Goal: Navigation & Orientation: Find specific page/section

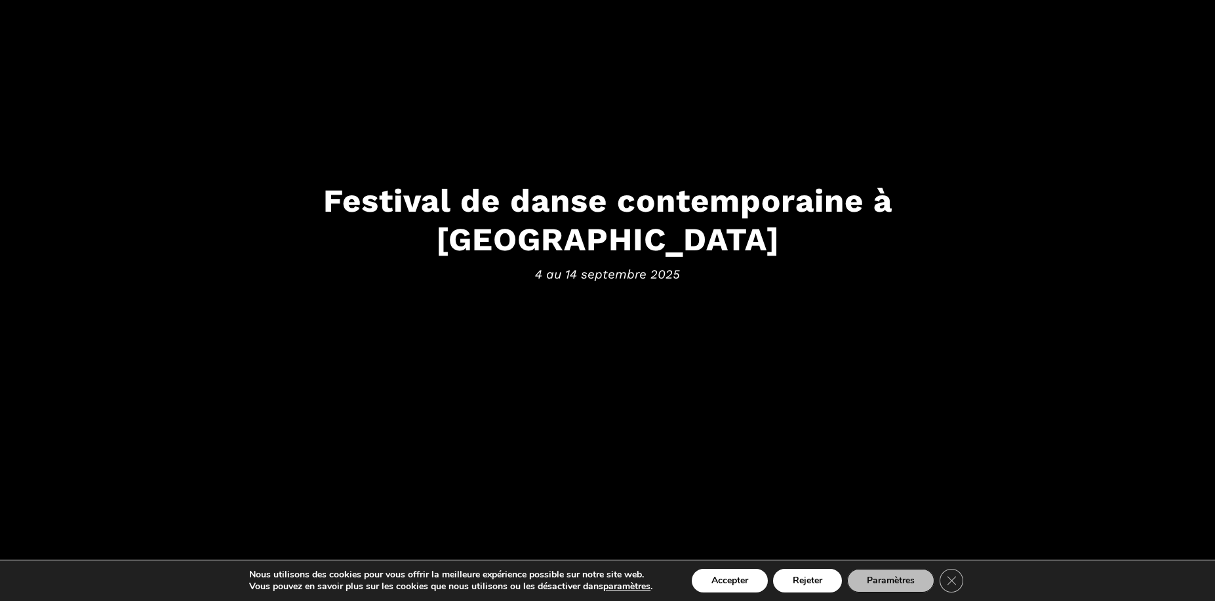
scroll to position [131, 0]
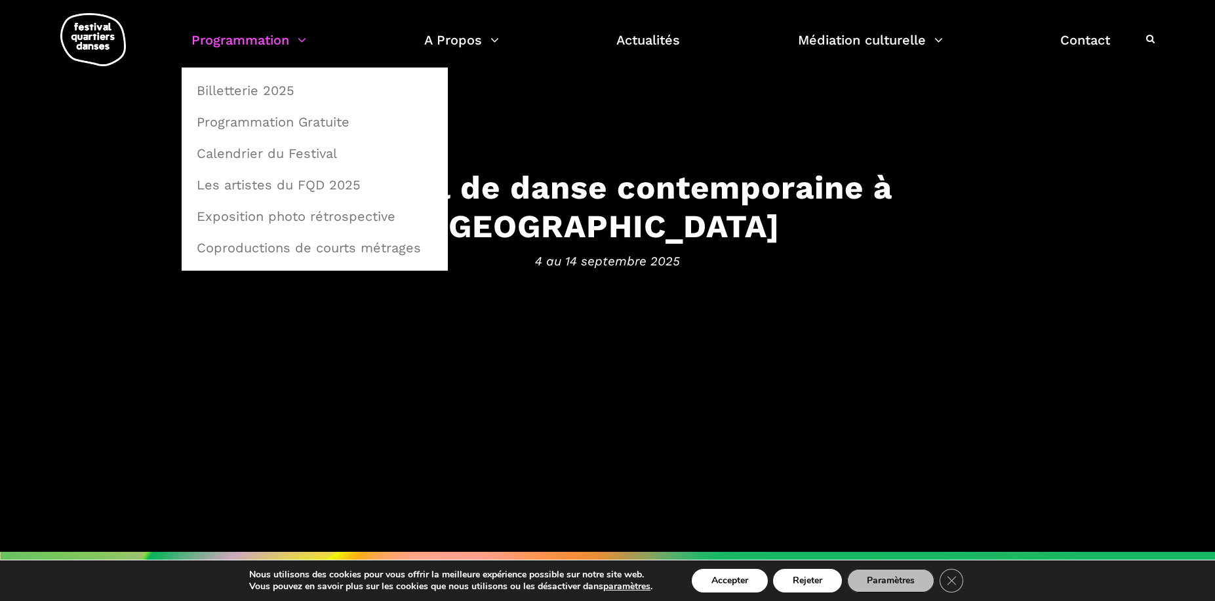
click at [304, 42] on link "Programmation" at bounding box center [248, 48] width 115 height 39
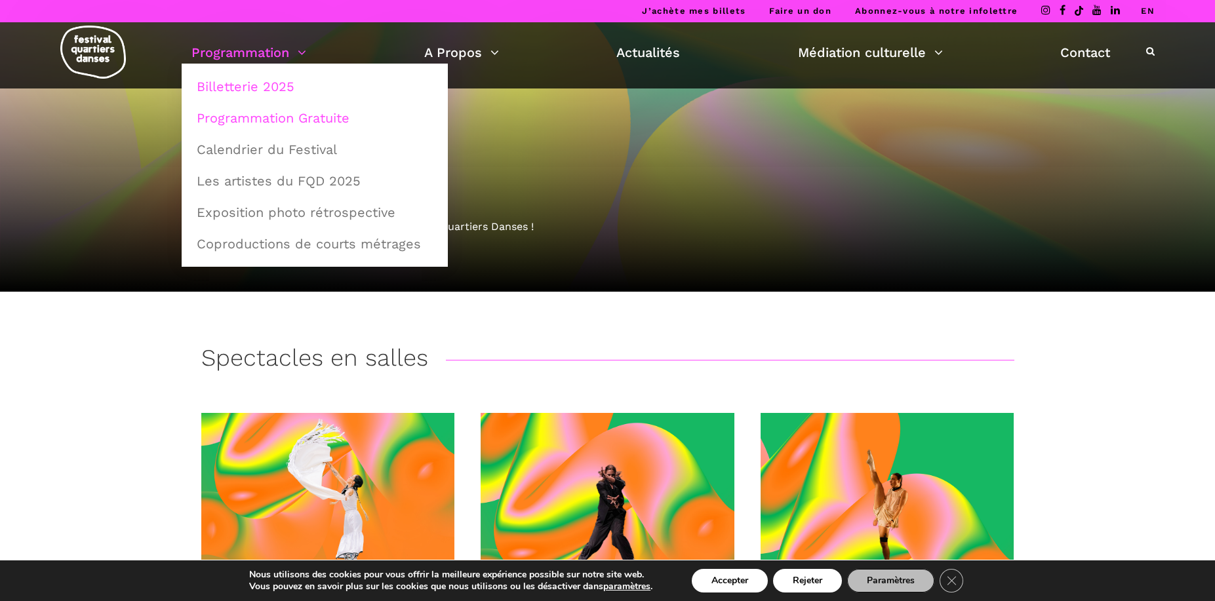
click at [264, 120] on link "Programmation Gratuite" at bounding box center [315, 118] width 252 height 30
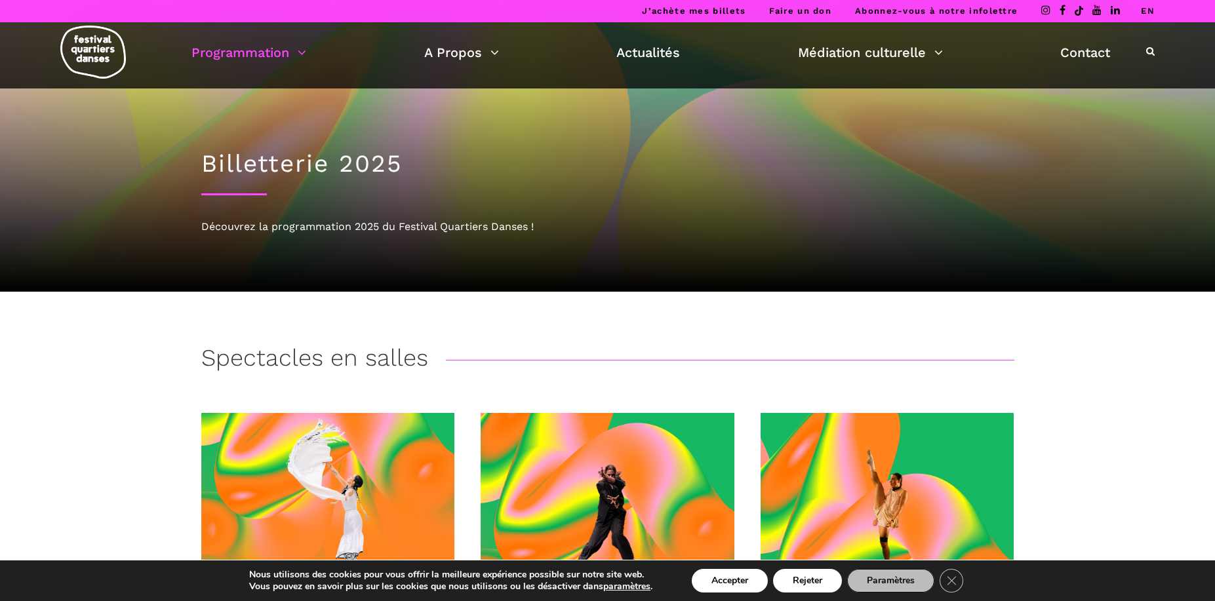
click at [40, 9] on div "J’achète mes billets Faire un don Abonnez-vous à notre infolettre EN" at bounding box center [607, 11] width 1215 height 22
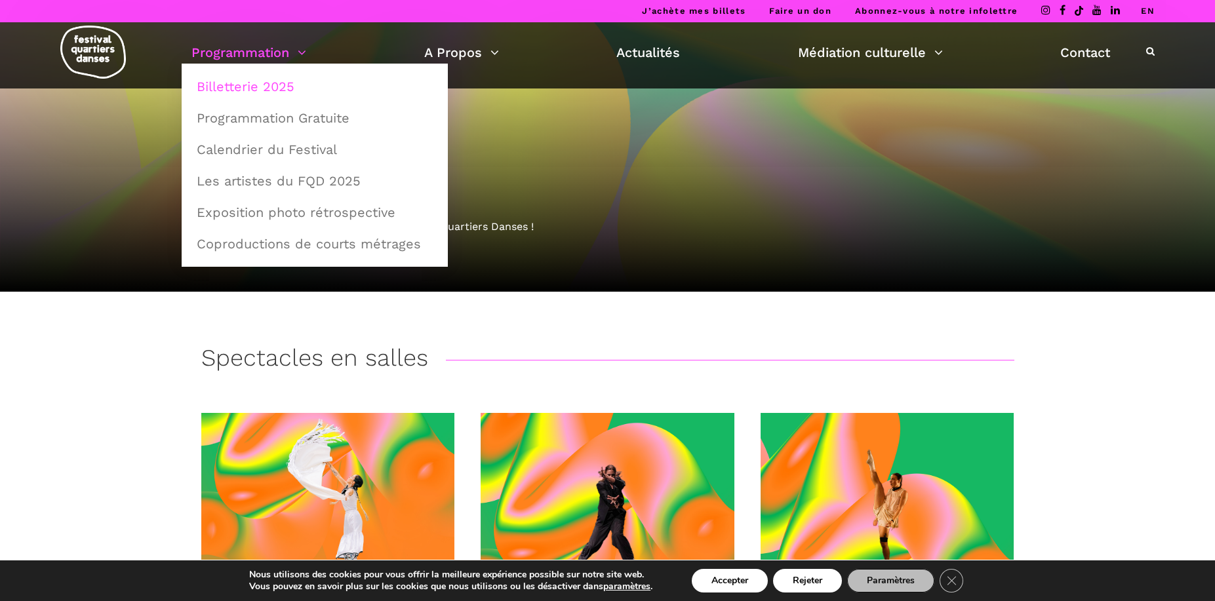
click at [275, 54] on link "Programmation" at bounding box center [248, 52] width 115 height 22
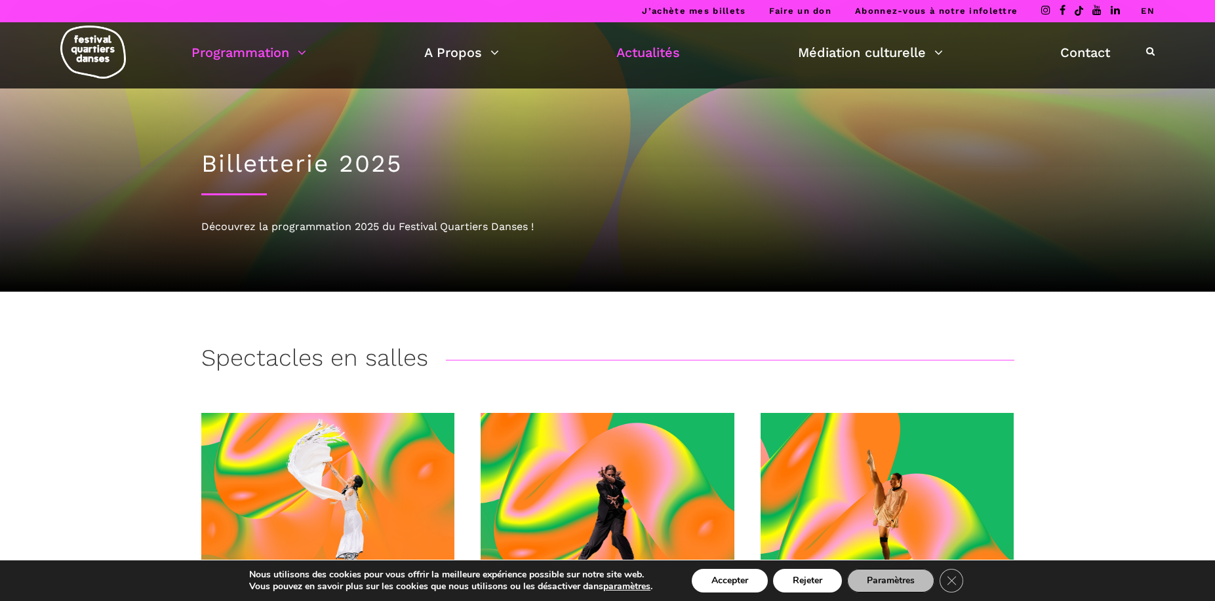
click at [646, 54] on link "Actualités" at bounding box center [648, 52] width 64 height 22
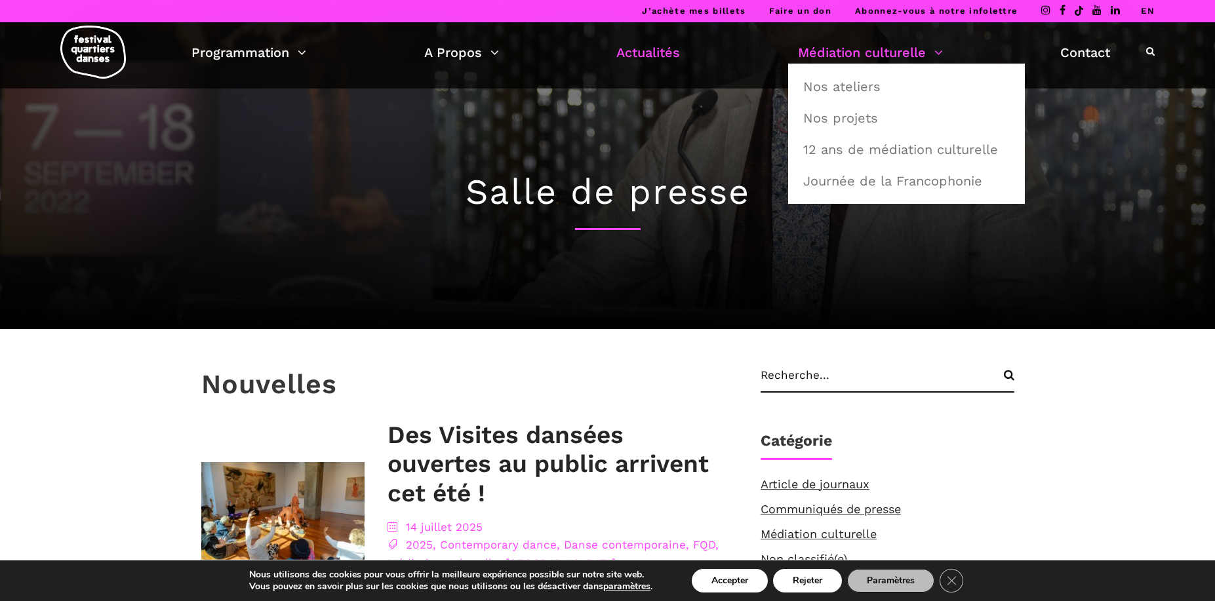
click at [860, 51] on link "Médiation culturelle" at bounding box center [870, 52] width 145 height 22
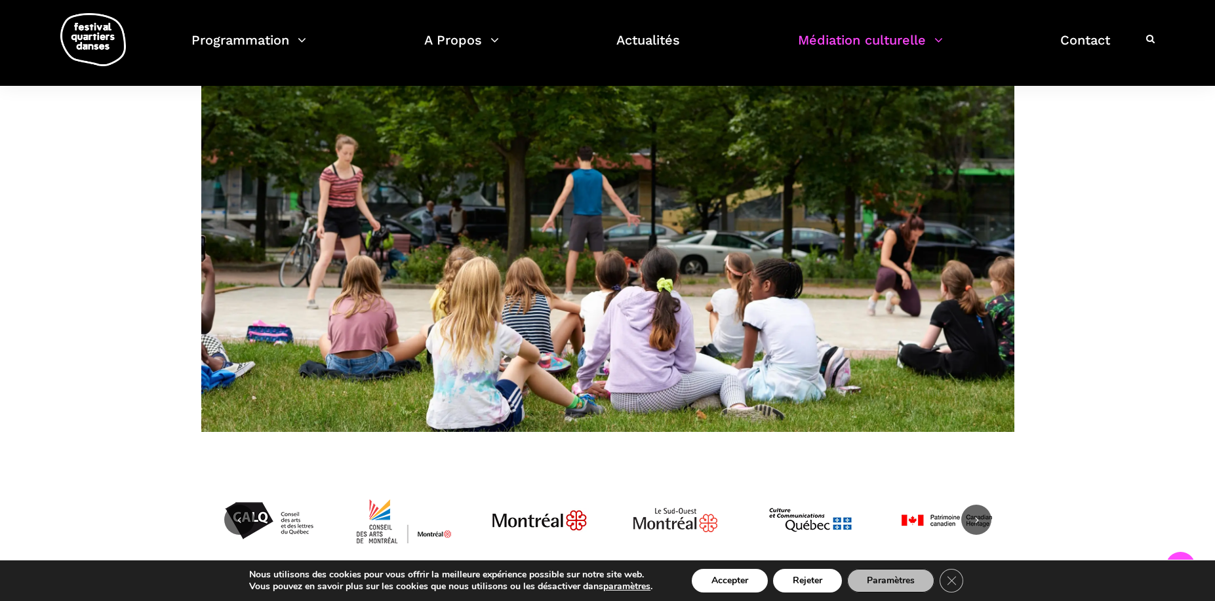
scroll to position [717, 0]
